Goal: Transaction & Acquisition: Book appointment/travel/reservation

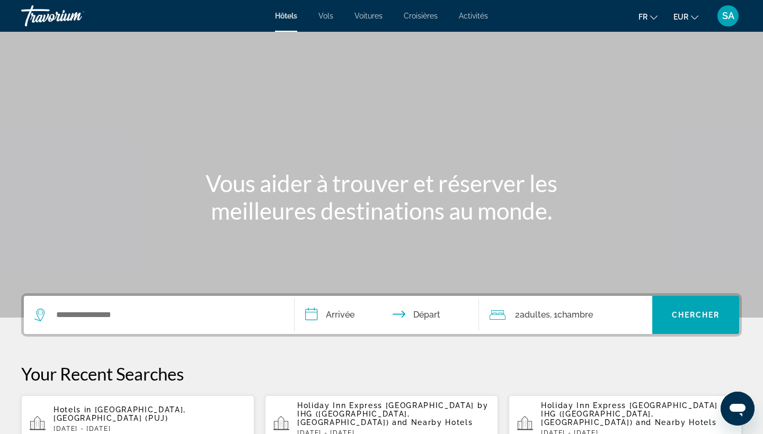
click at [67, 307] on div "Search widget" at bounding box center [158, 315] width 249 height 38
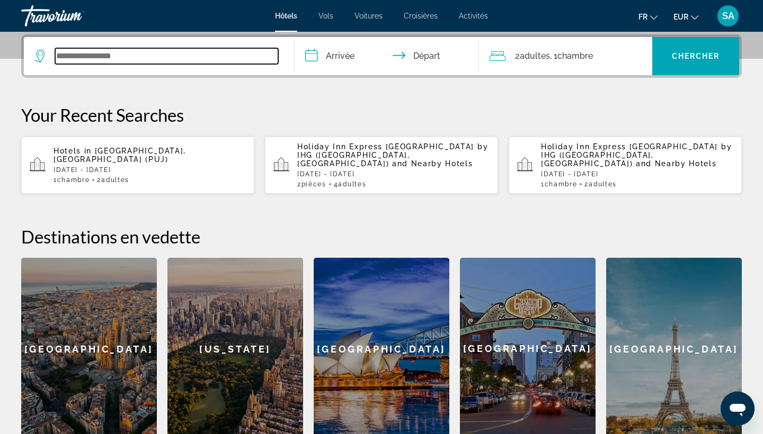
click at [122, 60] on input "Search widget" at bounding box center [166, 56] width 223 height 16
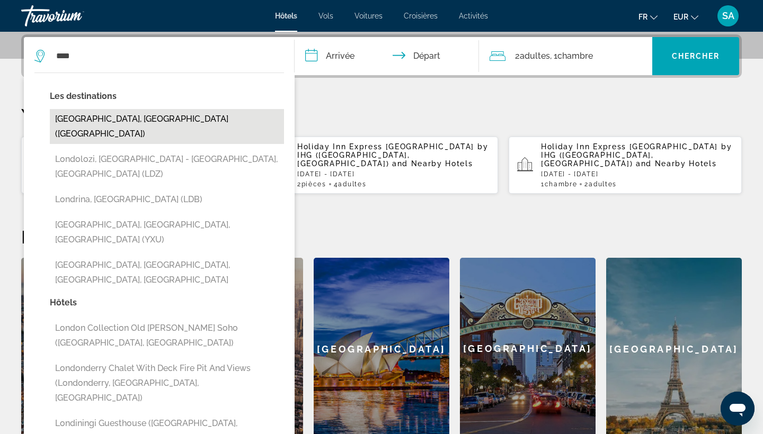
drag, startPoint x: 225, startPoint y: 48, endPoint x: 137, endPoint y: 122, distance: 114.7
click at [137, 122] on button "[GEOGRAPHIC_DATA], [GEOGRAPHIC_DATA] ([GEOGRAPHIC_DATA])" at bounding box center [167, 126] width 234 height 35
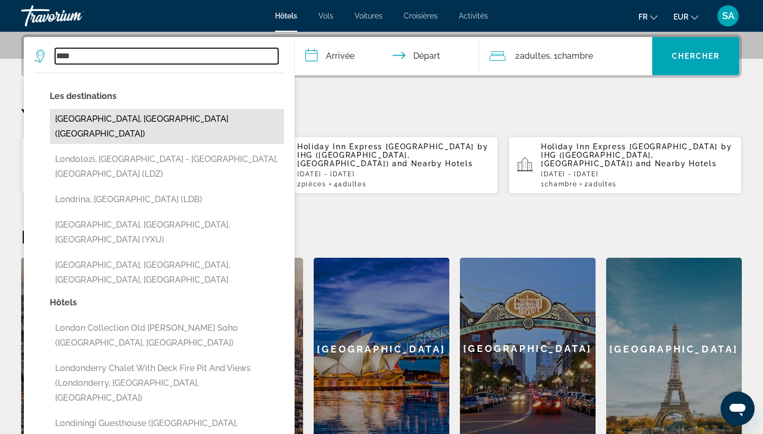
type input "**********"
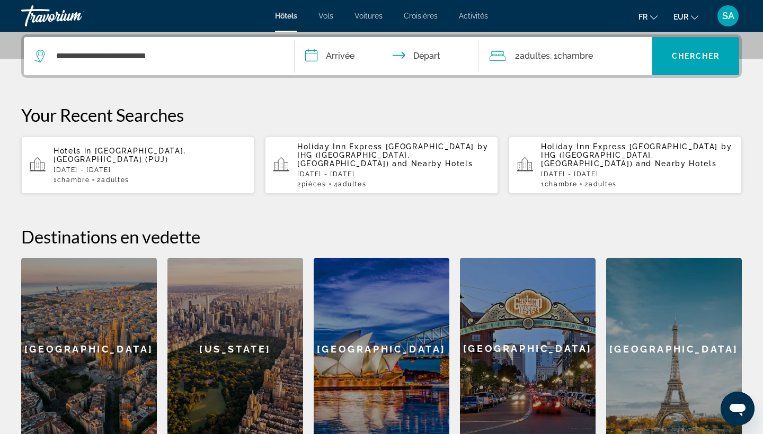
click at [344, 57] on input "**********" at bounding box center [389, 57] width 189 height 41
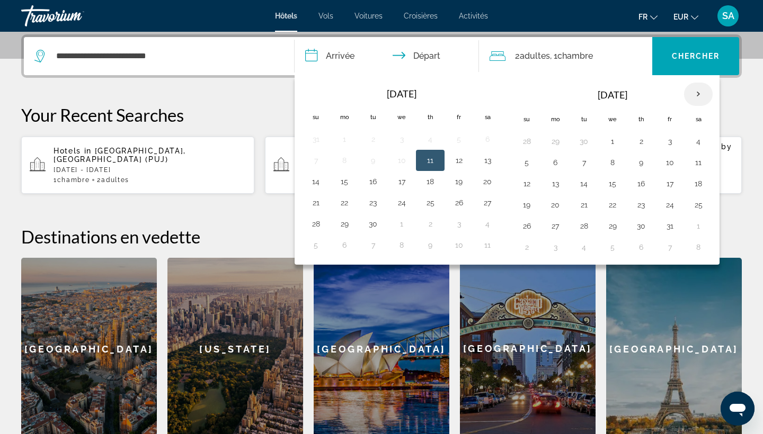
click at [695, 94] on th "Next month" at bounding box center [698, 94] width 29 height 23
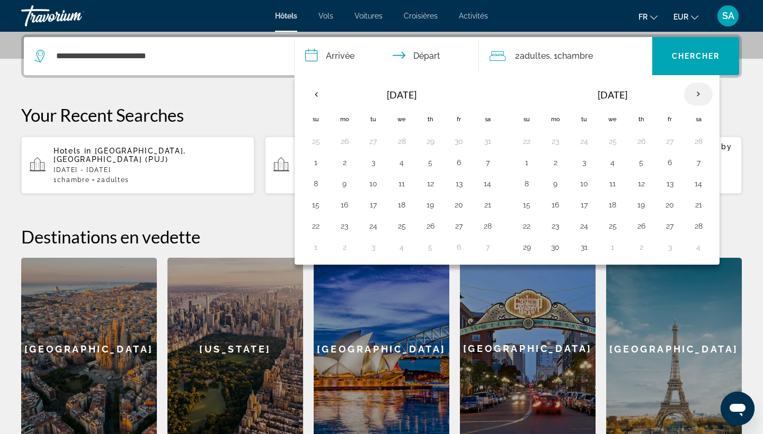
click at [695, 94] on th "Next month" at bounding box center [698, 94] width 29 height 23
click at [638, 183] on button "16" at bounding box center [641, 183] width 17 height 15
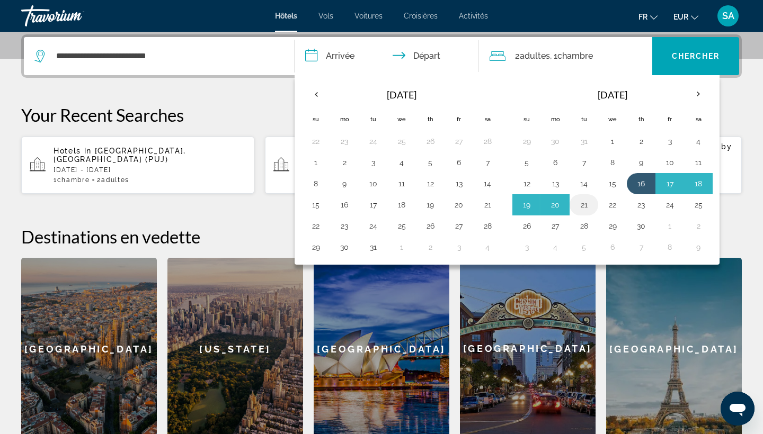
click at [584, 204] on button "21" at bounding box center [583, 205] width 17 height 15
type input "**********"
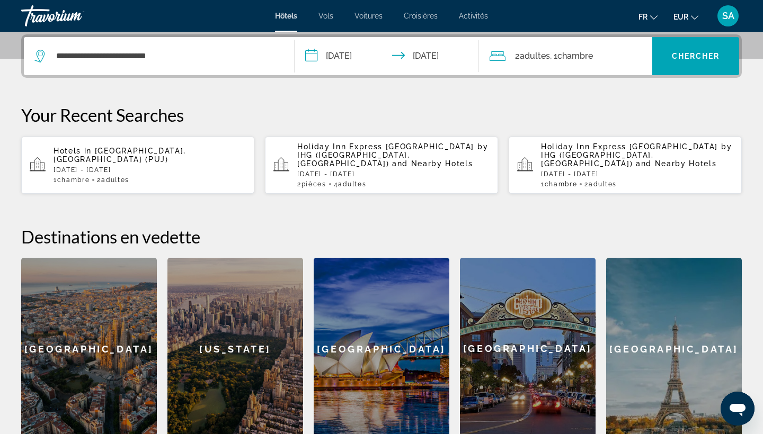
click at [609, 51] on div "2 Adulte Adultes , 1 Chambre pièces" at bounding box center [571, 56] width 163 height 15
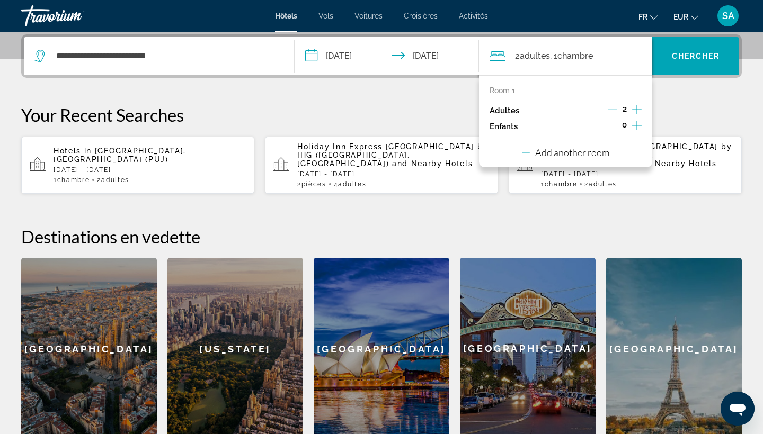
click at [636, 111] on icon "Increment adults" at bounding box center [637, 109] width 10 height 13
click at [635, 129] on icon "Increment children" at bounding box center [637, 125] width 10 height 13
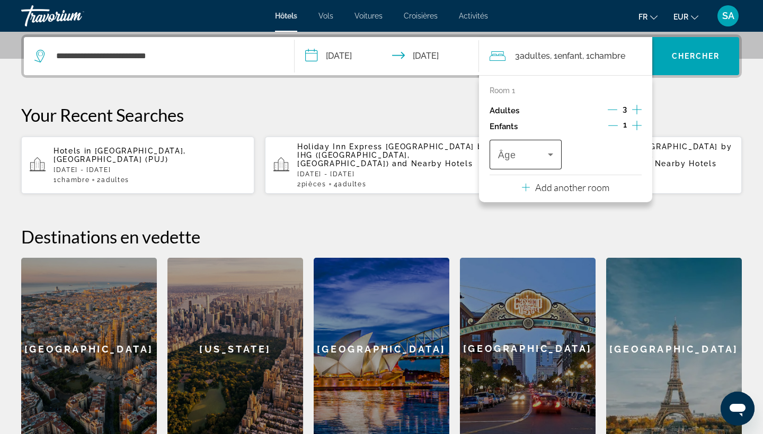
click at [558, 152] on div "Âge" at bounding box center [526, 155] width 72 height 30
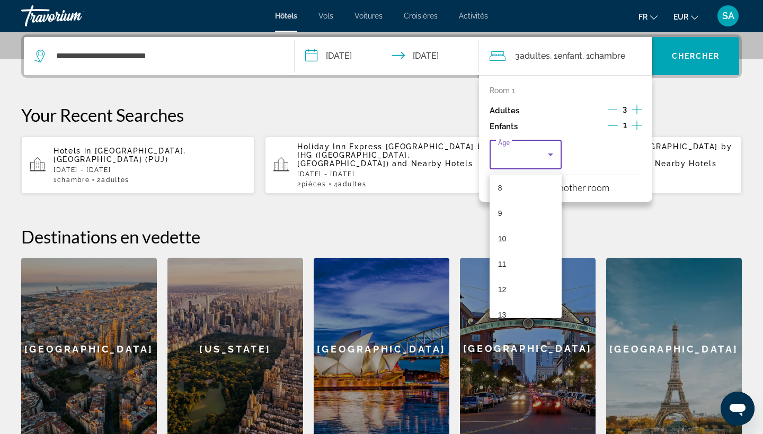
scroll to position [209, 0]
click at [506, 236] on span "10" at bounding box center [502, 235] width 8 height 13
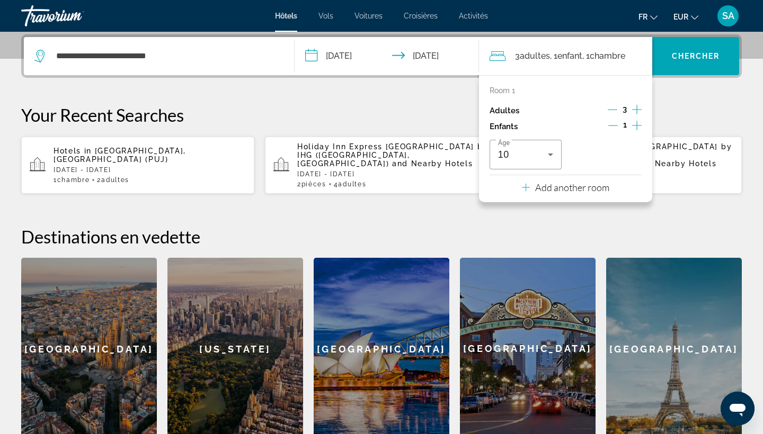
click at [634, 128] on icon "Increment children" at bounding box center [637, 126] width 10 height 10
click at [610, 160] on span "Travelers: 3 adults, 2 children" at bounding box center [603, 154] width 50 height 13
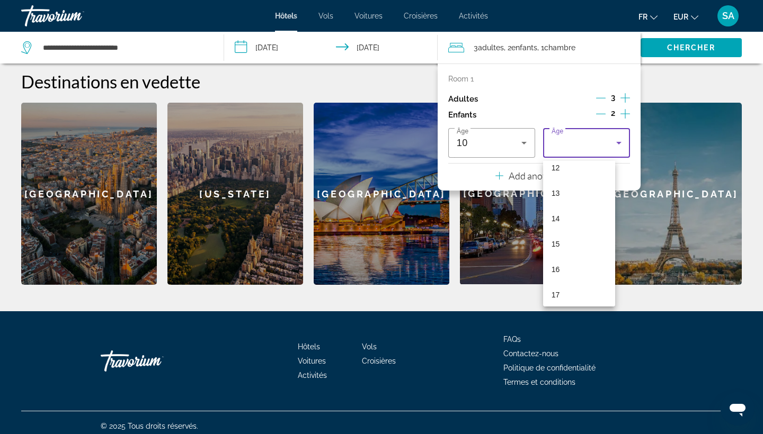
scroll to position [316, 0]
click at [562, 244] on mat-option "15" at bounding box center [579, 242] width 72 height 25
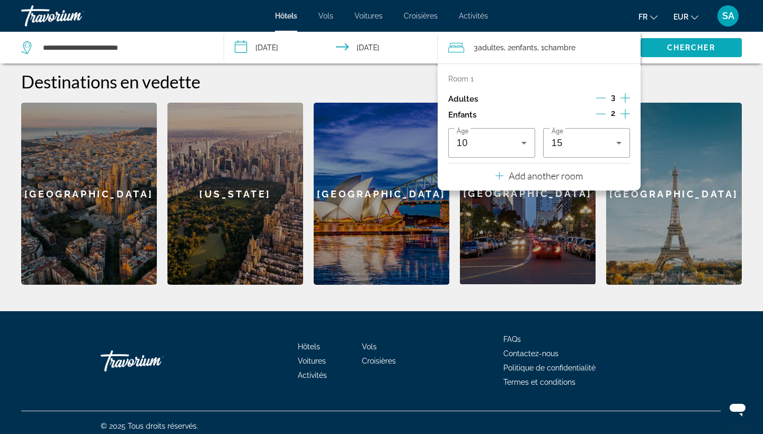
click at [710, 49] on span "Chercher" at bounding box center [691, 47] width 48 height 8
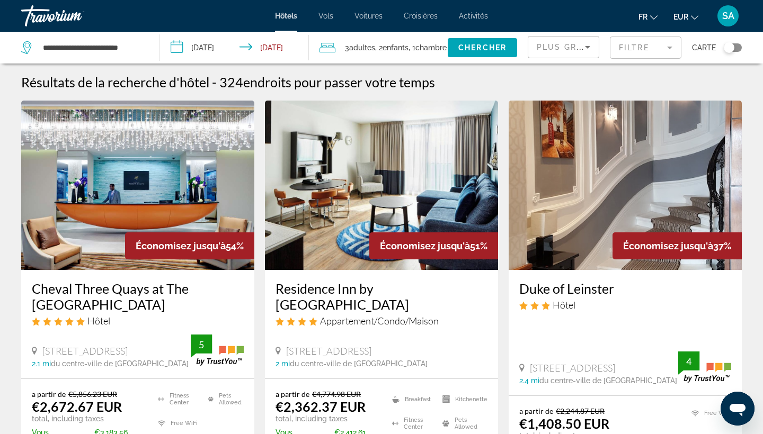
click at [159, 192] on img "Main content" at bounding box center [137, 186] width 233 height 170
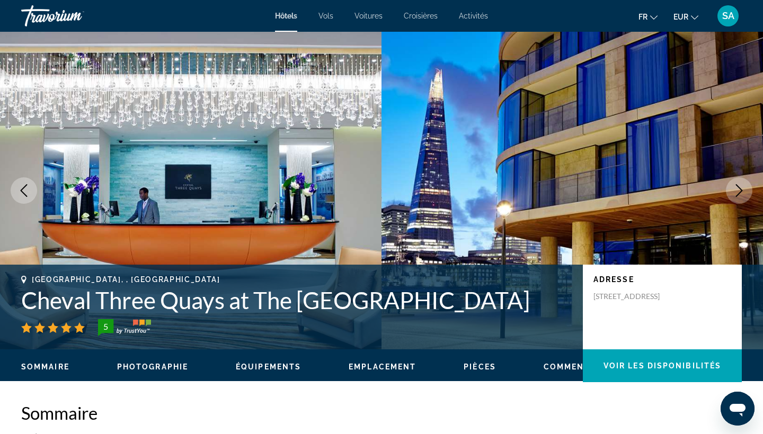
click at [135, 299] on h1 "Cheval Three Quays at The [GEOGRAPHIC_DATA]" at bounding box center [296, 301] width 551 height 28
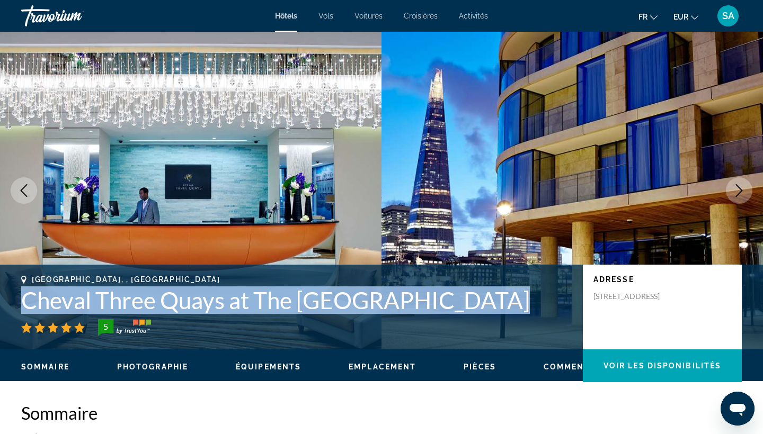
click at [135, 299] on h1 "Cheval Three Quays at The [GEOGRAPHIC_DATA]" at bounding box center [296, 301] width 551 height 28
copy h1 "Cheval Three Quays at The [GEOGRAPHIC_DATA]"
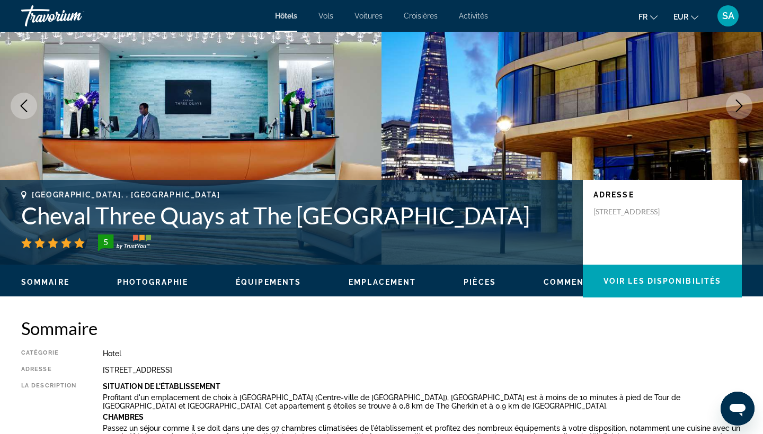
scroll to position [84, 0]
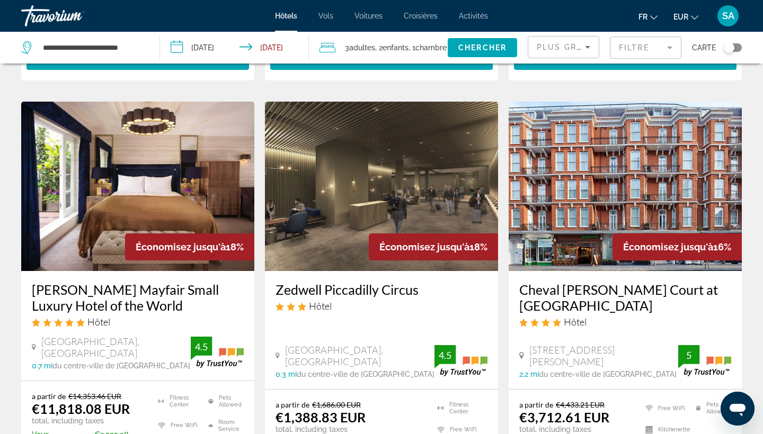
scroll to position [1283, 0]
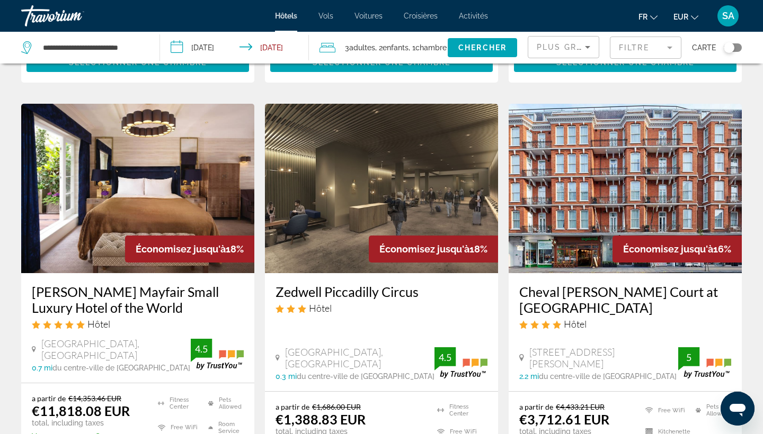
click at [360, 165] on img "Main content" at bounding box center [381, 189] width 233 height 170
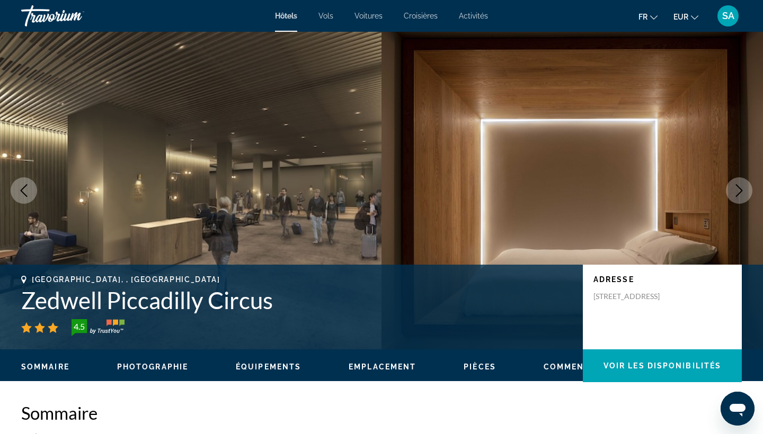
click at [733, 193] on icon "Next image" at bounding box center [739, 190] width 13 height 13
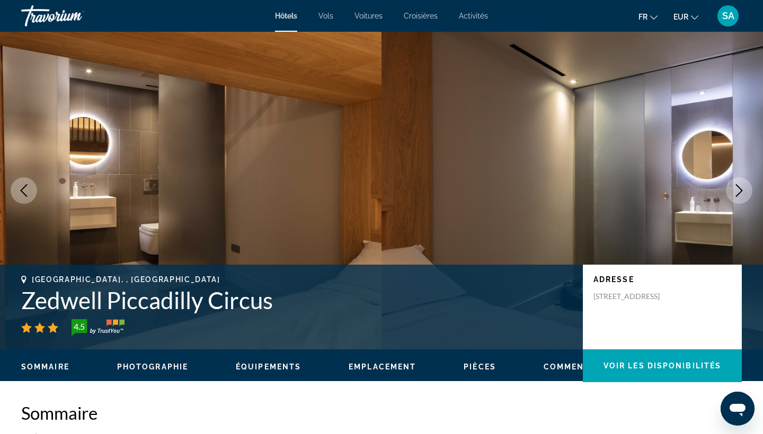
click at [734, 194] on icon "Next image" at bounding box center [739, 190] width 13 height 13
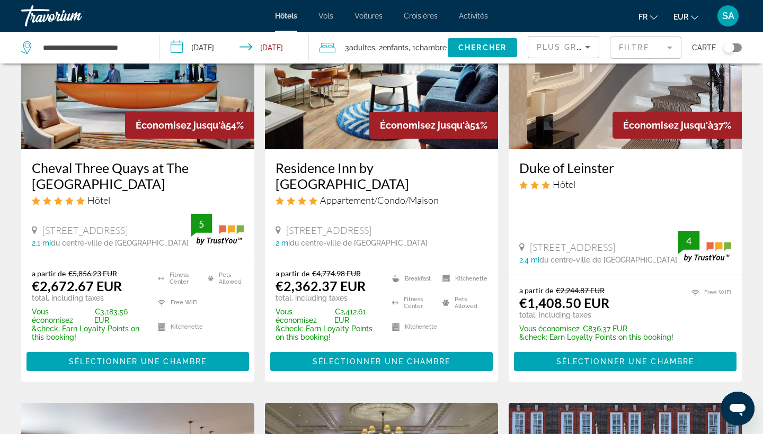
scroll to position [113, 0]
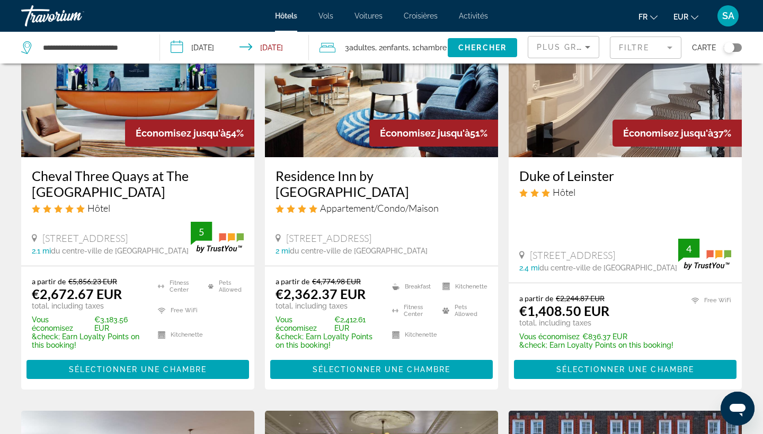
click at [584, 100] on img "Main content" at bounding box center [625, 73] width 233 height 170
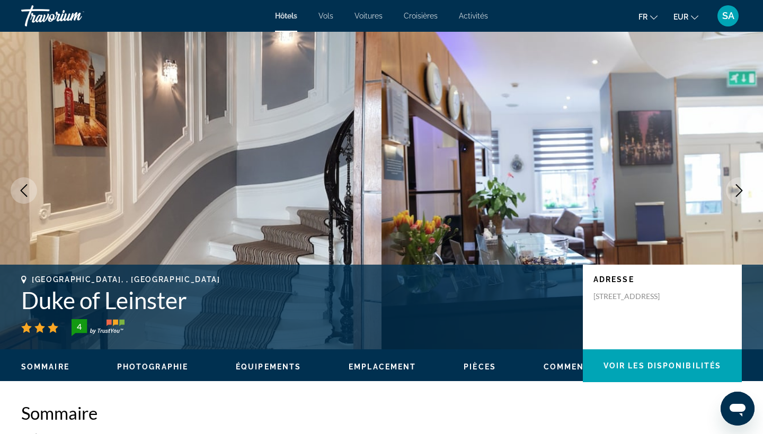
click at [732, 191] on button "Next image" at bounding box center [739, 190] width 26 height 26
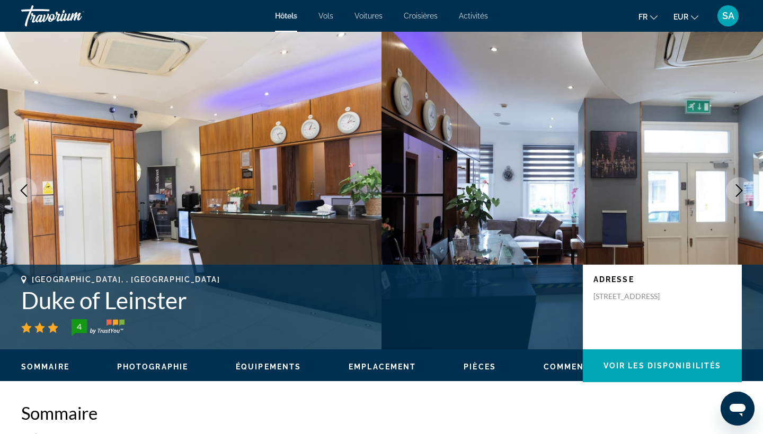
click at [732, 191] on button "Next image" at bounding box center [739, 190] width 26 height 26
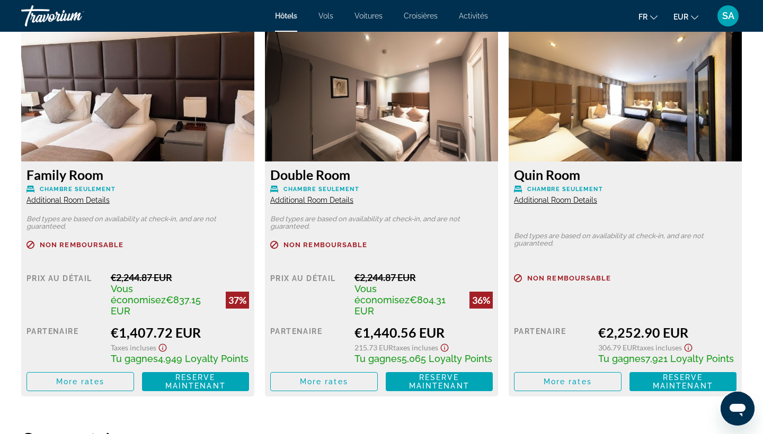
scroll to position [1464, 0]
click at [583, 199] on span "Additional Room Details" at bounding box center [555, 200] width 83 height 8
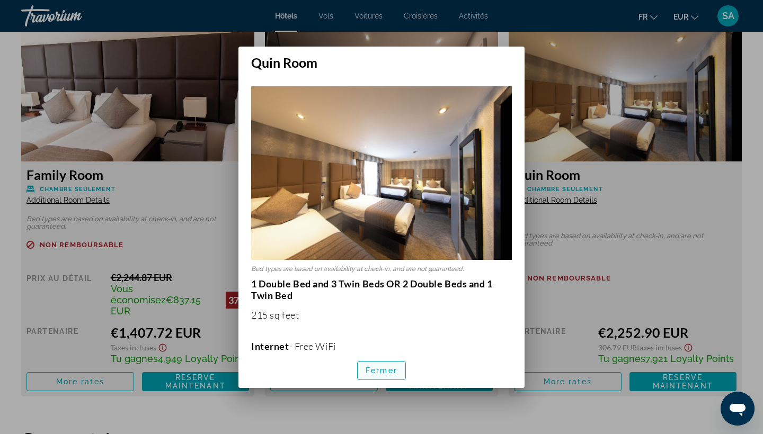
click at [395, 374] on span "Fermer" at bounding box center [382, 371] width 32 height 8
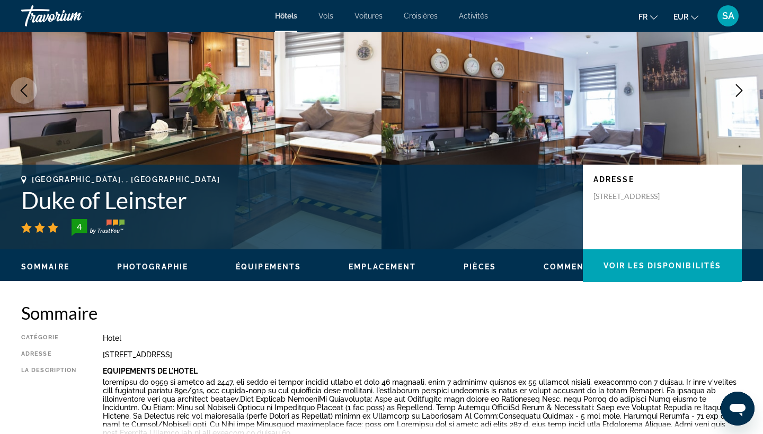
scroll to position [100, 0]
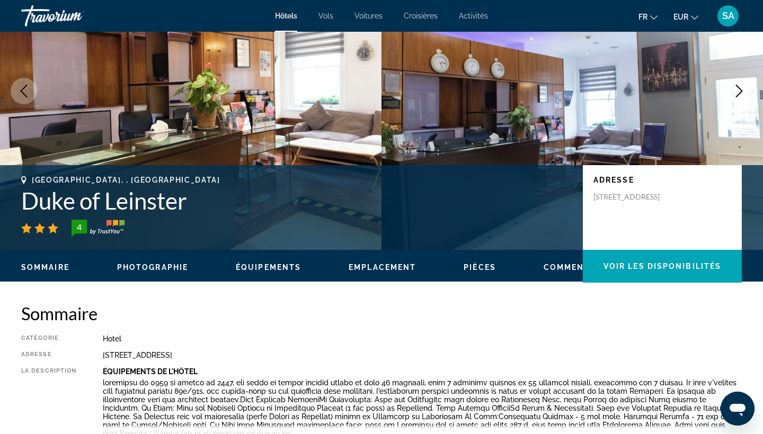
click at [143, 206] on h1 "Duke of Leinster" at bounding box center [296, 201] width 551 height 28
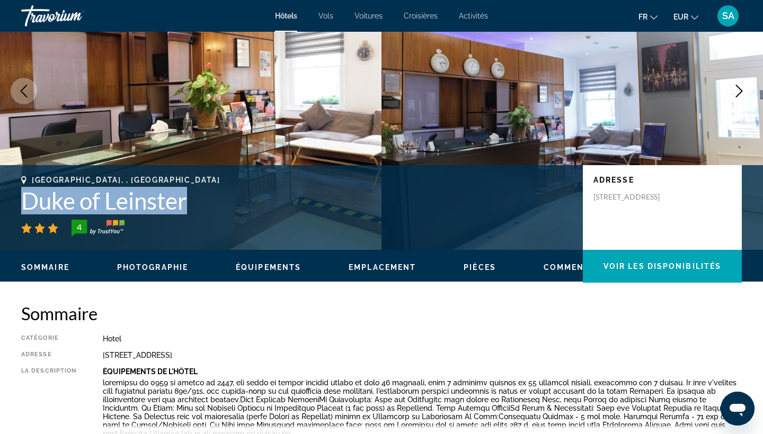
click at [143, 206] on h1 "Duke of Leinster" at bounding box center [296, 201] width 551 height 28
copy h1 "Duke of Leinster"
click at [301, 320] on h2 "Sommaire" at bounding box center [381, 313] width 721 height 21
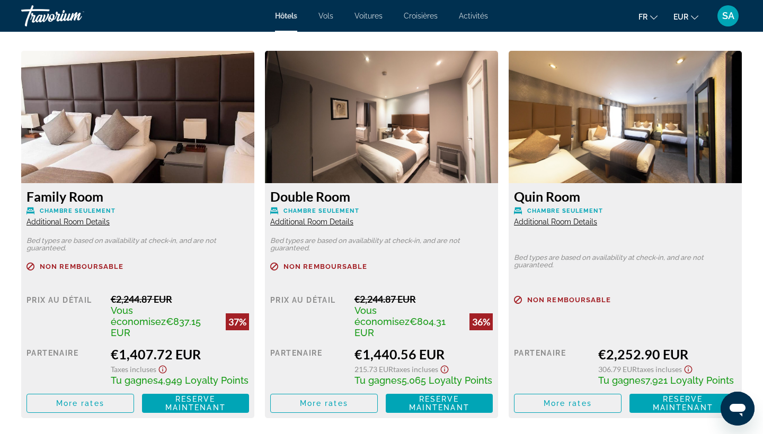
scroll to position [1442, 0]
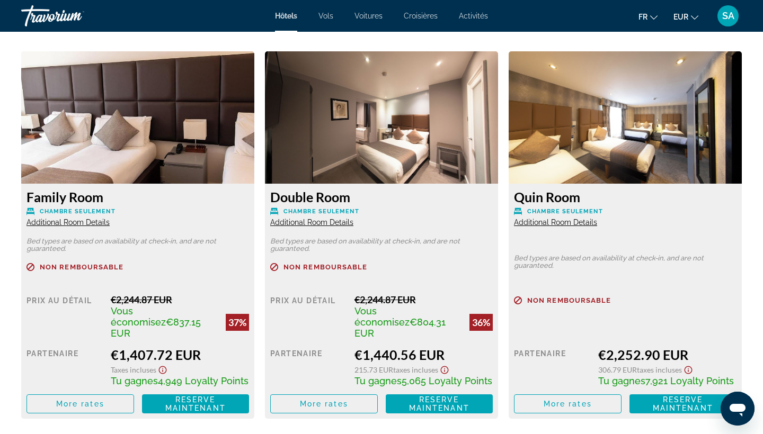
click at [84, 221] on span "Additional Room Details" at bounding box center [67, 222] width 83 height 8
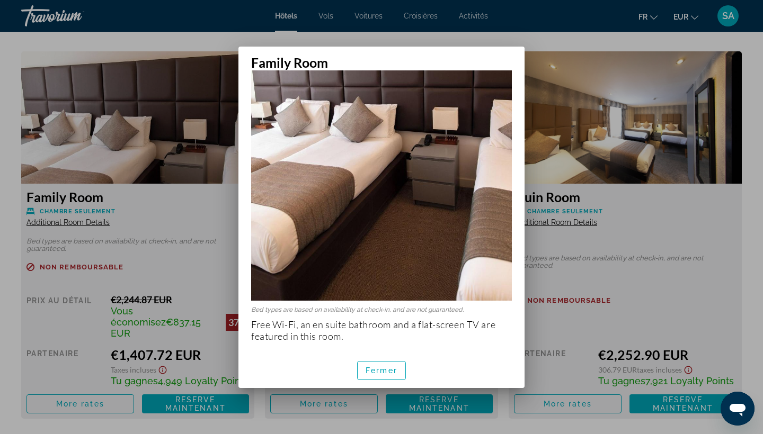
scroll to position [0, 0]
click at [392, 375] on span "button" at bounding box center [382, 370] width 48 height 25
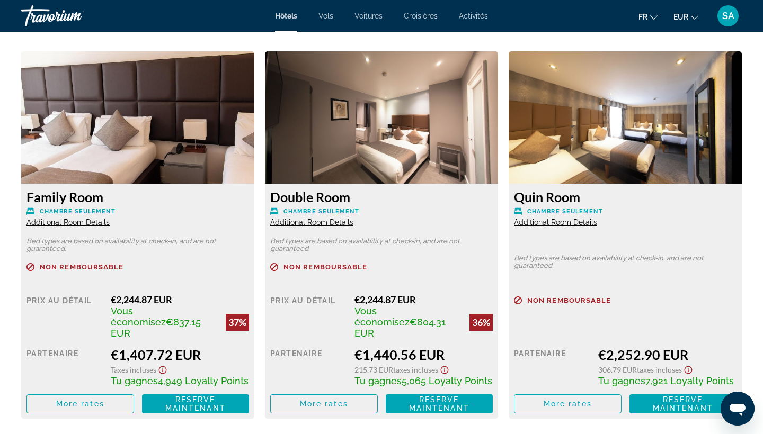
scroll to position [1442, 0]
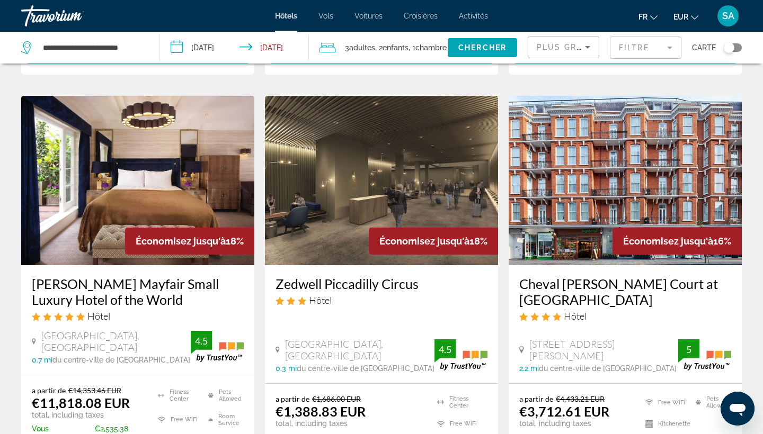
scroll to position [1287, 0]
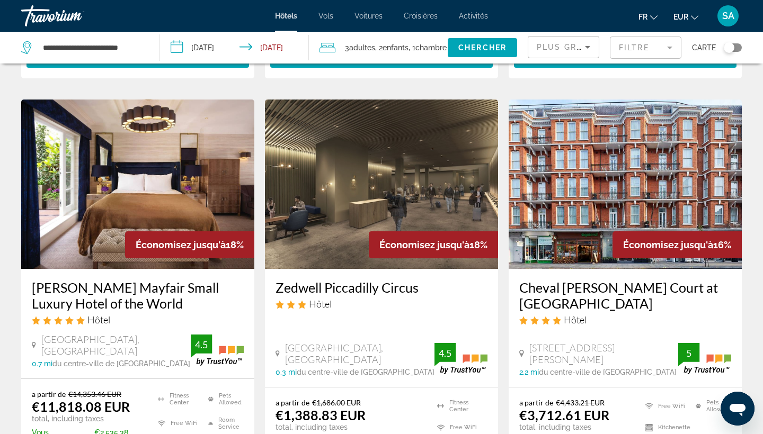
click at [346, 175] on img "Main content" at bounding box center [381, 185] width 233 height 170
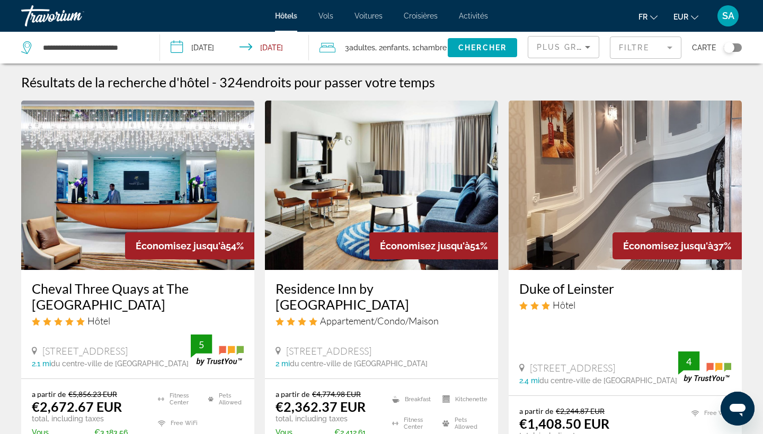
click at [391, 52] on span "Enfants" at bounding box center [396, 47] width 26 height 8
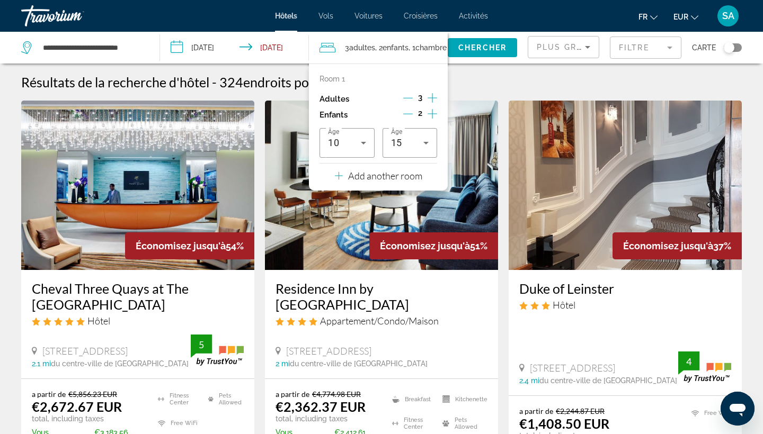
click at [418, 181] on p "Add another room" at bounding box center [385, 176] width 74 height 12
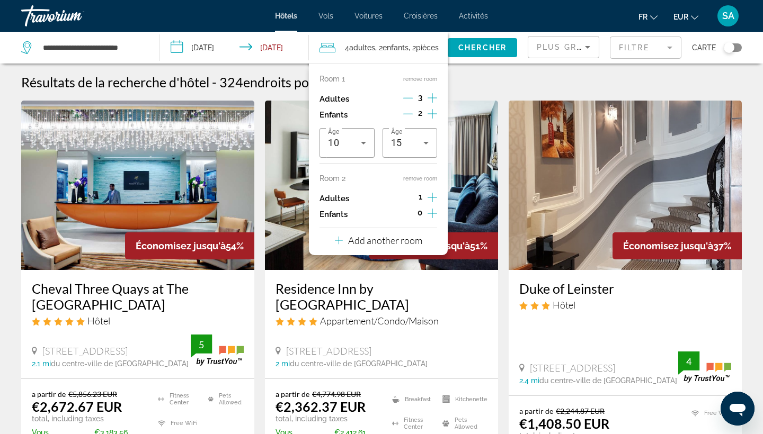
click at [411, 96] on icon "Decrement adults" at bounding box center [408, 98] width 10 height 10
click at [434, 196] on icon "Increment adults" at bounding box center [433, 197] width 10 height 13
click at [507, 47] on span "Chercher" at bounding box center [482, 47] width 48 height 8
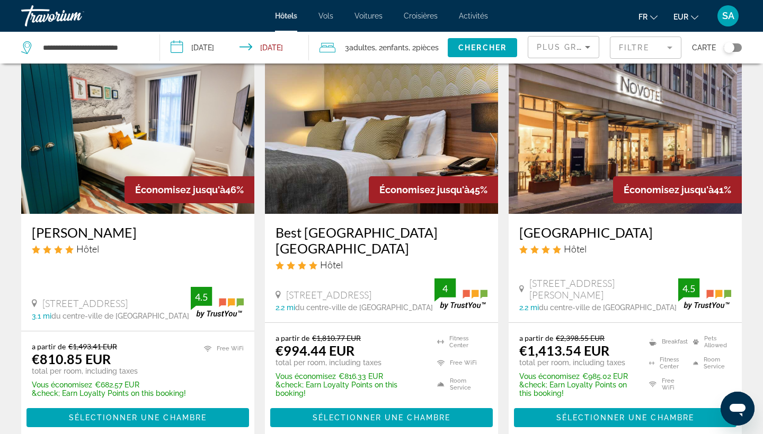
scroll to position [910, 0]
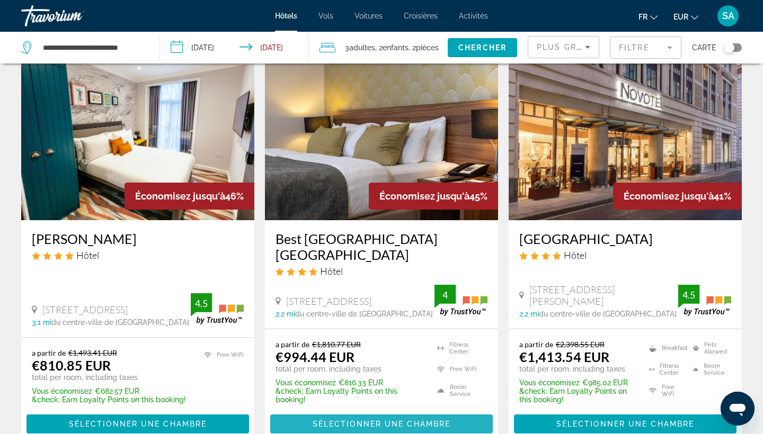
click at [360, 420] on span "Sélectionner une chambre" at bounding box center [382, 424] width 138 height 8
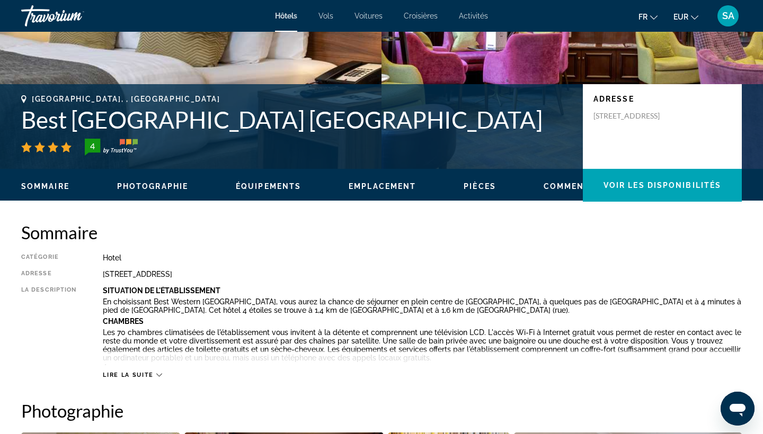
scroll to position [173, 0]
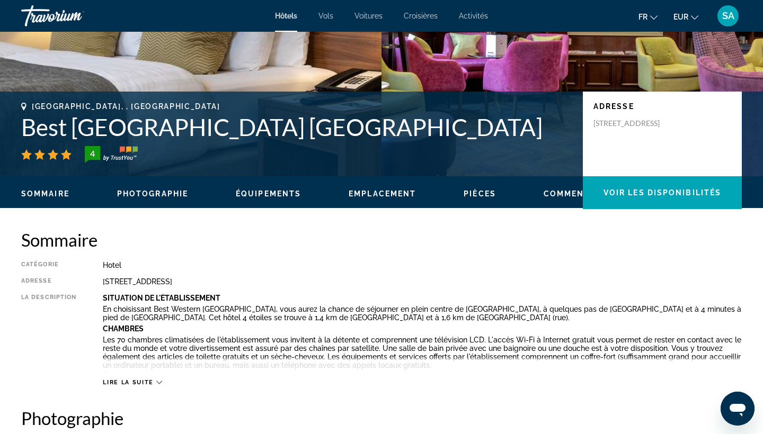
click at [440, 129] on h1 "Best [GEOGRAPHIC_DATA] [GEOGRAPHIC_DATA]" at bounding box center [296, 127] width 551 height 28
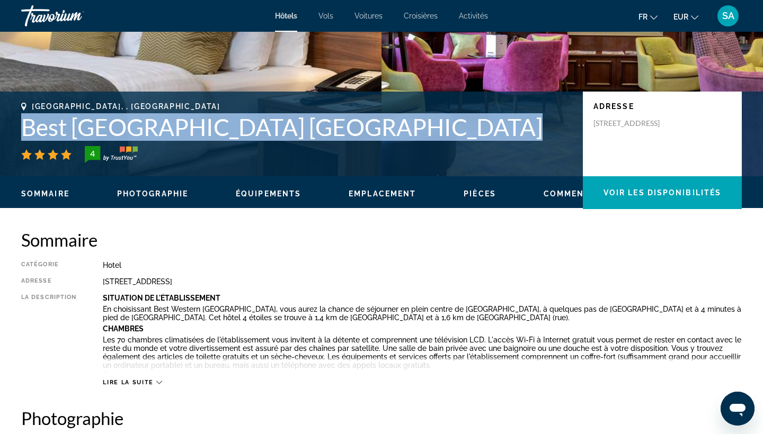
click at [440, 129] on h1 "Best [GEOGRAPHIC_DATA] [GEOGRAPHIC_DATA]" at bounding box center [296, 127] width 551 height 28
copy h1 "Best [GEOGRAPHIC_DATA] [GEOGRAPHIC_DATA]"
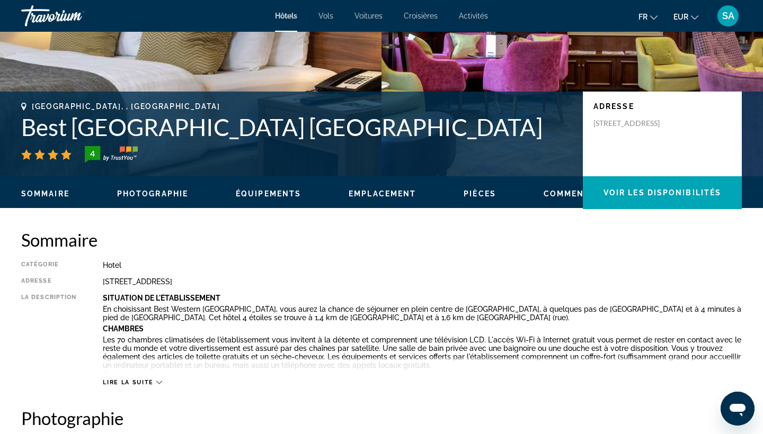
click at [375, 236] on h2 "Sommaire" at bounding box center [381, 239] width 721 height 21
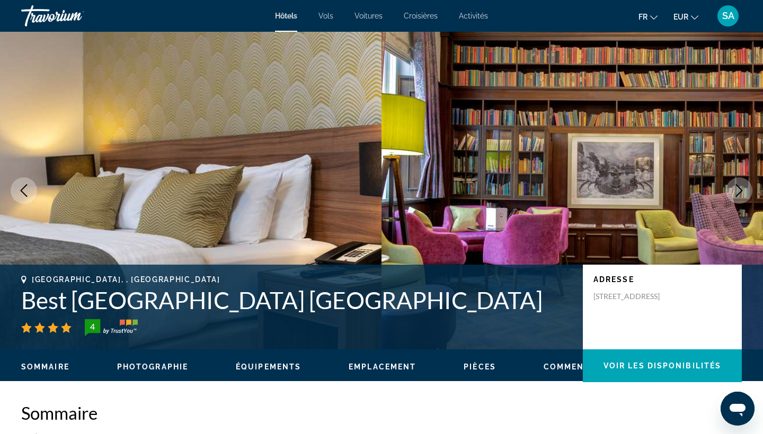
scroll to position [0, 0]
